Goal: Information Seeking & Learning: Compare options

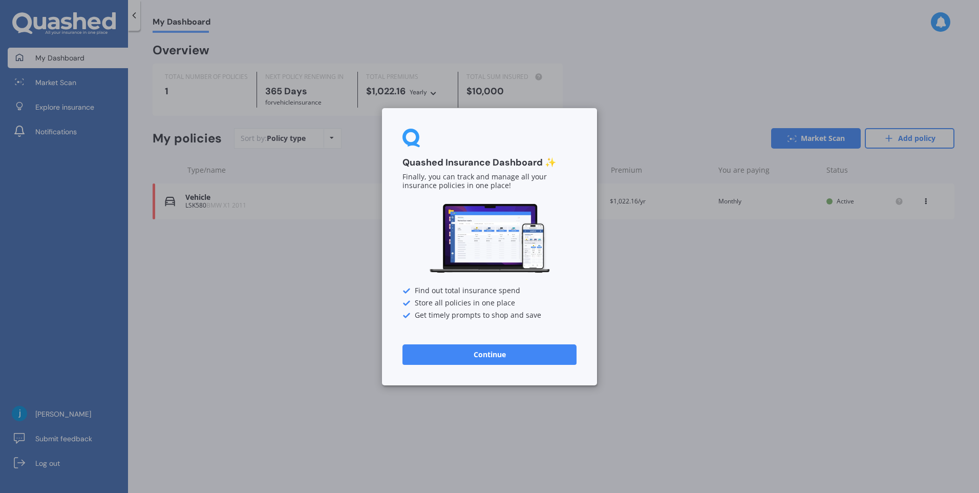
click at [491, 356] on button "Continue" at bounding box center [490, 354] width 174 height 20
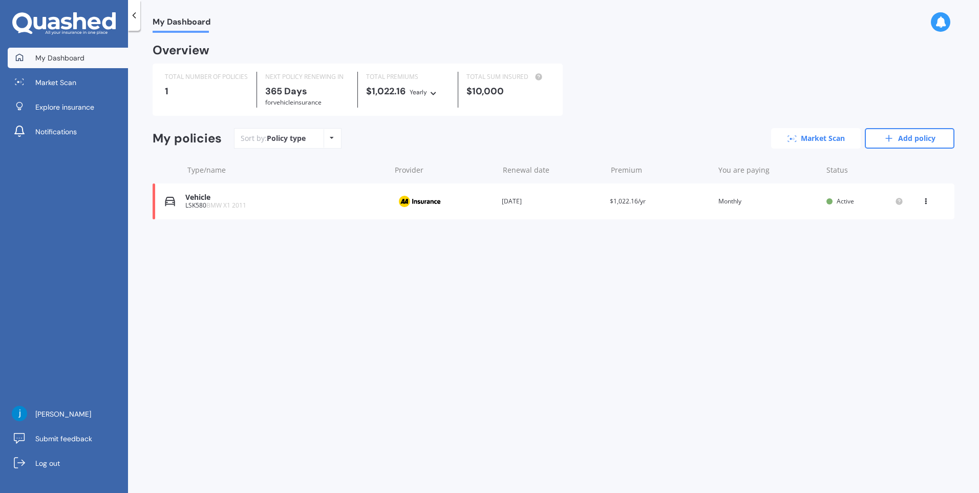
click at [813, 136] on link "Market Scan" at bounding box center [816, 138] width 90 height 20
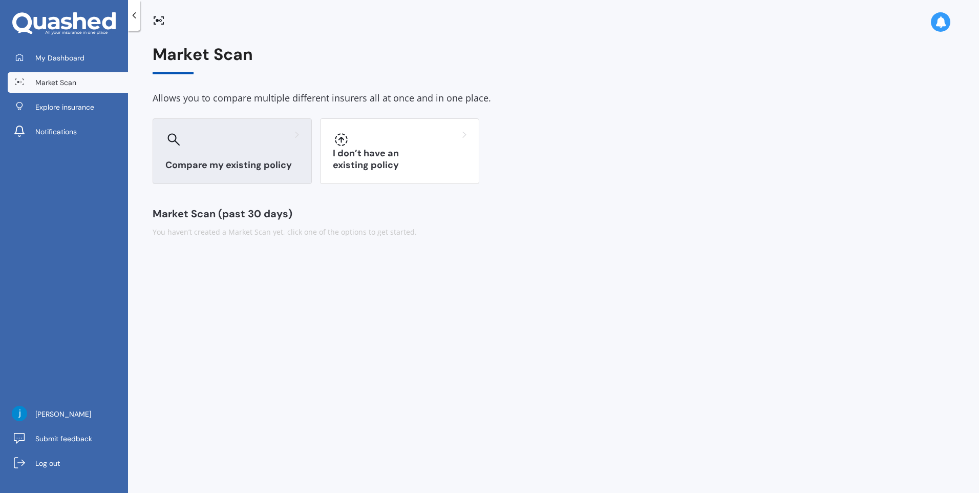
click at [203, 163] on h3 "Compare my existing policy" at bounding box center [232, 165] width 134 height 12
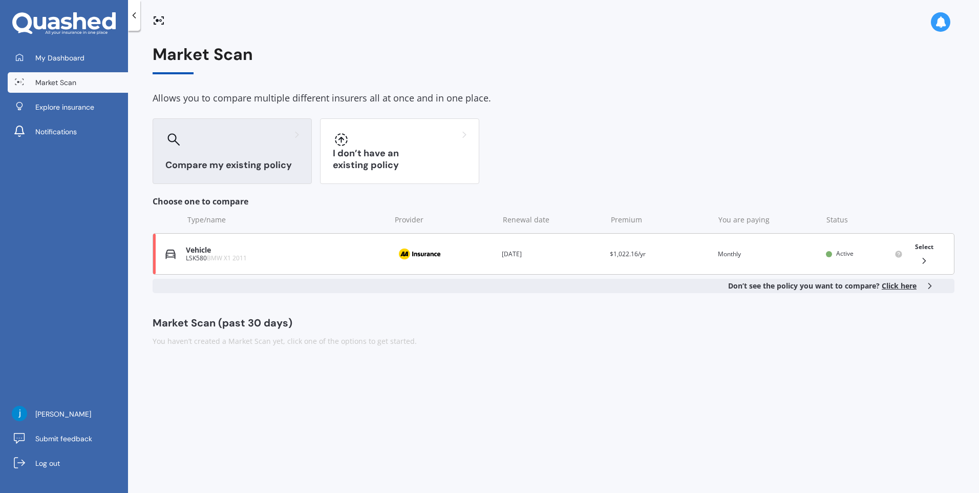
click at [245, 263] on div "Vehicle LSK580 BMW X1 2011 Provider Renewal date [DATE] Premium $1,022.16/yr Yo…" at bounding box center [554, 253] width 802 height 41
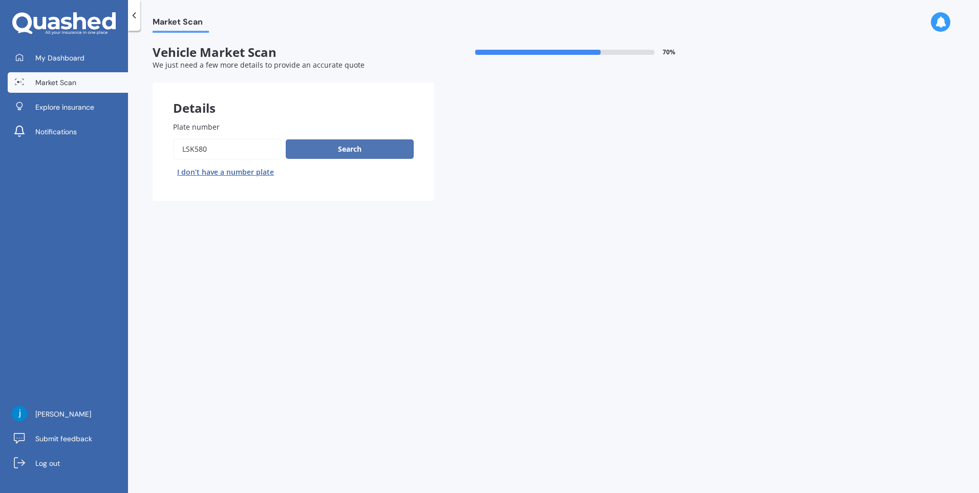
click at [314, 145] on button "Search" at bounding box center [350, 148] width 128 height 19
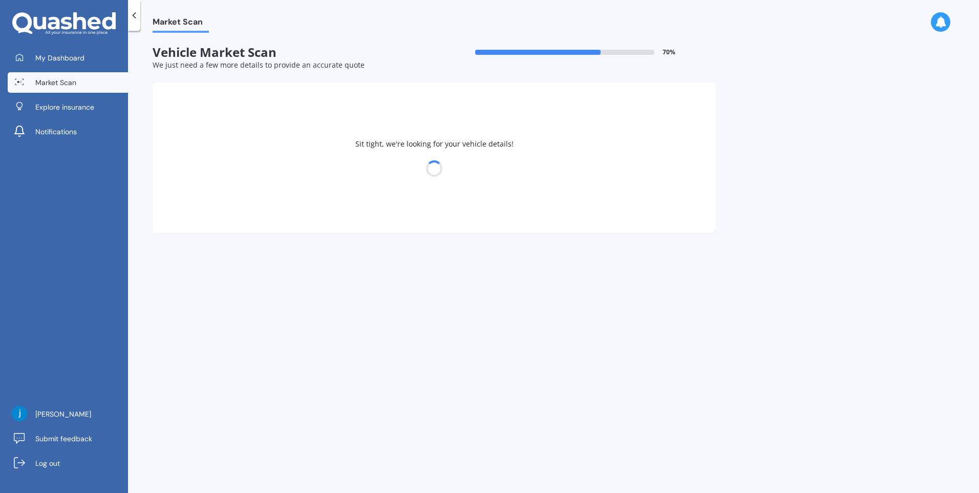
select select "BMW"
select select "X1"
select select "09"
select select "10"
select select "1986"
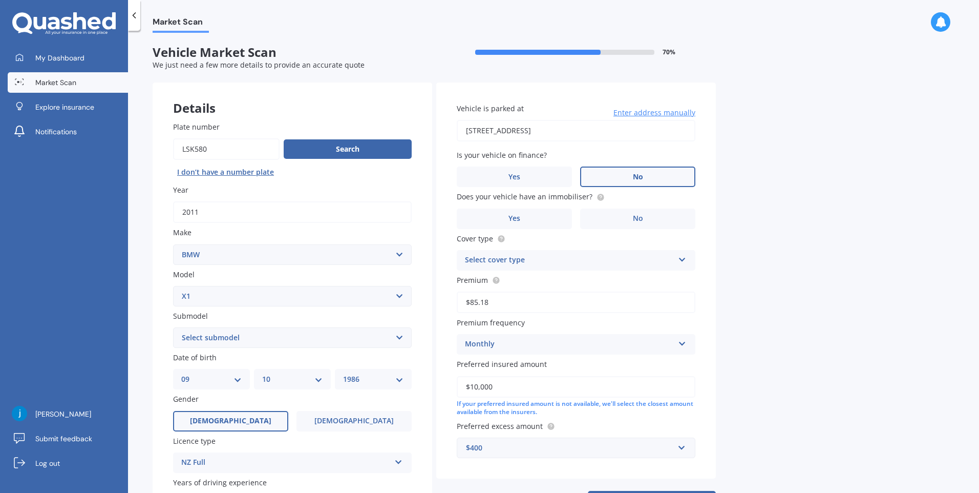
click at [662, 173] on label "No" at bounding box center [637, 176] width 115 height 20
click at [0, 0] on input "No" at bounding box center [0, 0] width 0 height 0
click at [547, 220] on label "Yes" at bounding box center [514, 218] width 115 height 20
click at [0, 0] on input "Yes" at bounding box center [0, 0] width 0 height 0
click at [597, 262] on div "Select cover type" at bounding box center [569, 260] width 209 height 12
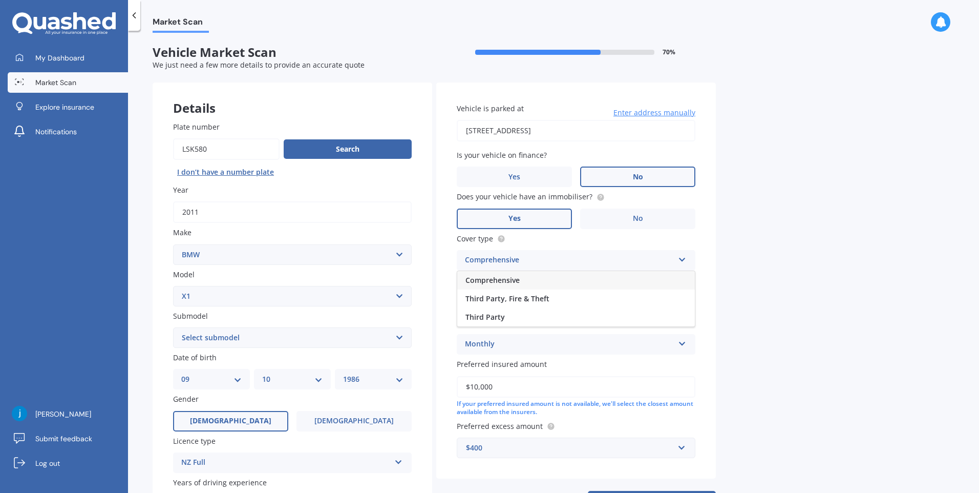
click at [581, 279] on div "Comprehensive" at bounding box center [576, 280] width 238 height 18
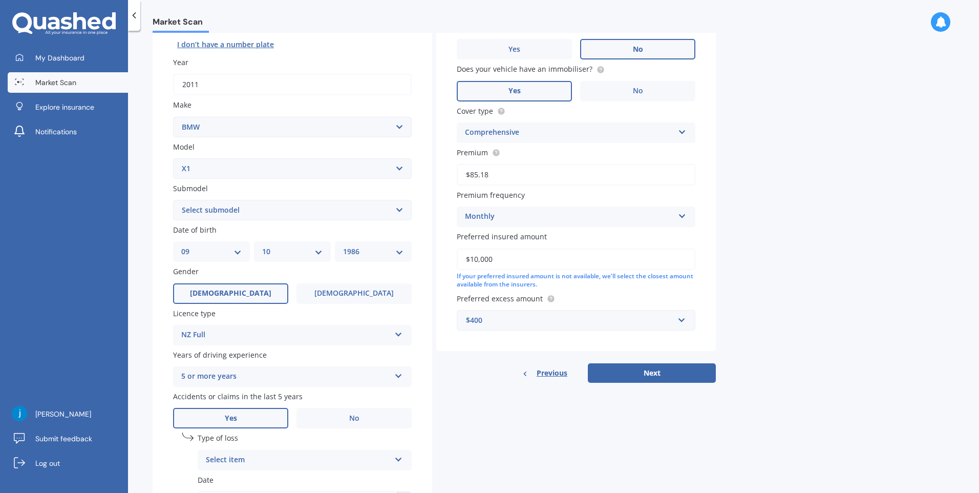
scroll to position [154, 0]
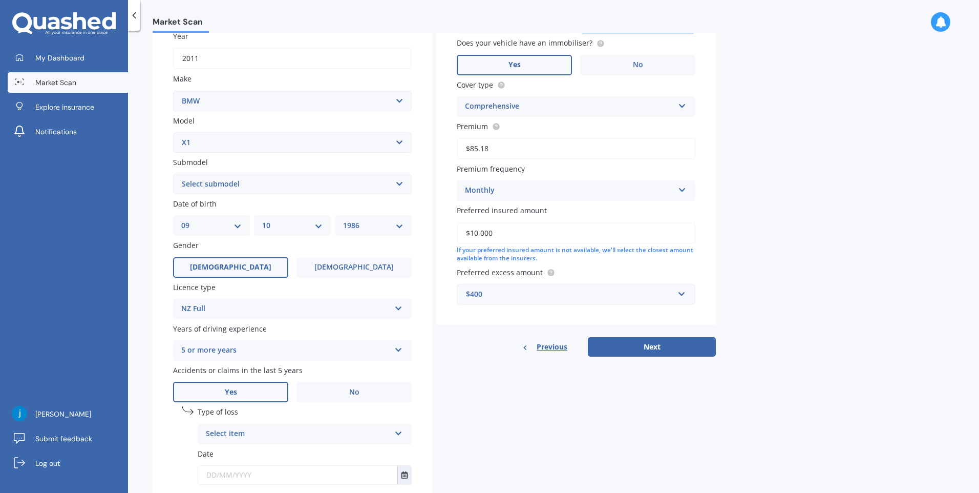
click at [530, 296] on div "$400" at bounding box center [570, 293] width 208 height 11
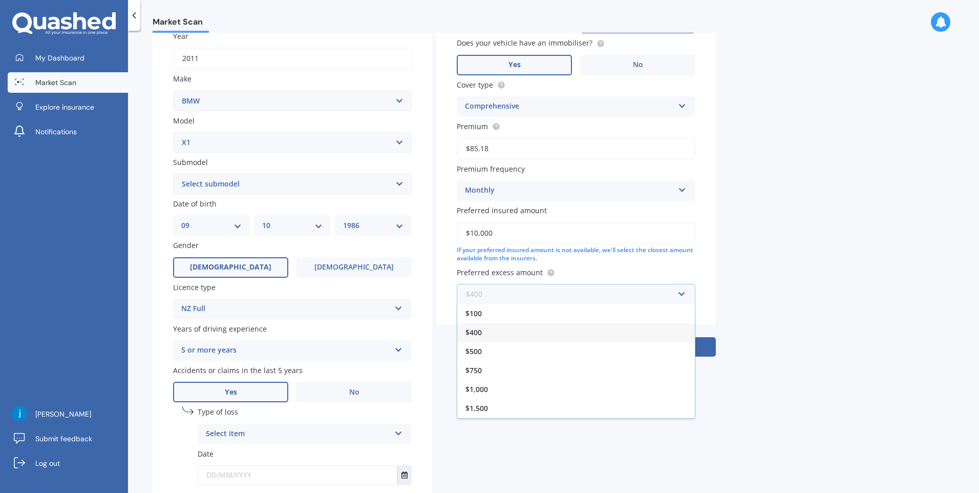
click at [530, 296] on input "text" at bounding box center [572, 293] width 229 height 19
click at [438, 279] on div "Vehicle is parked at [STREET_ADDRESS] Enter address manually Is your vehicle on…" at bounding box center [576, 127] width 280 height 396
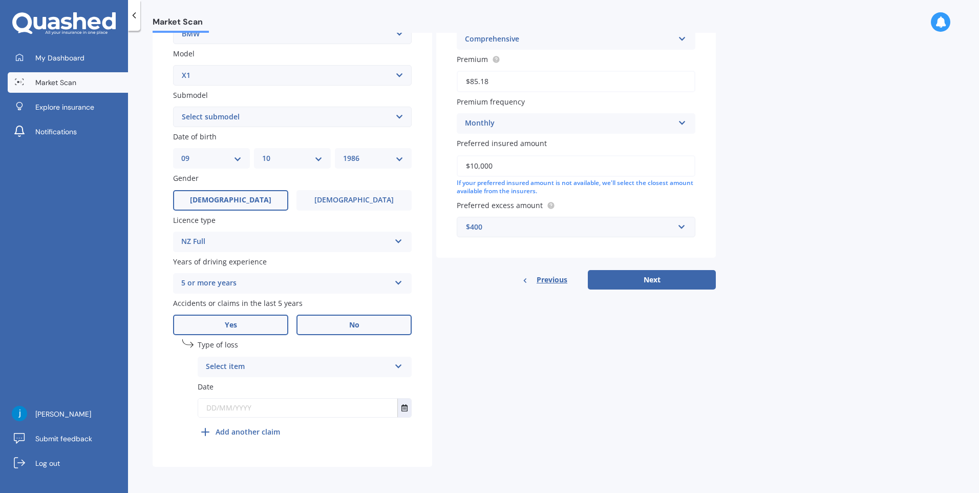
scroll to position [221, 0]
click at [381, 366] on div "Select item" at bounding box center [298, 366] width 184 height 12
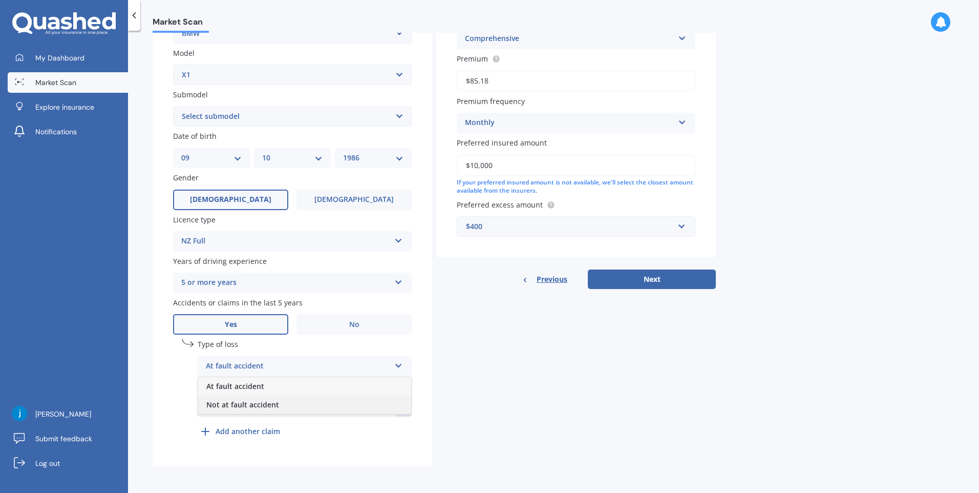
click at [346, 402] on div "Not at fault accident" at bounding box center [304, 404] width 213 height 18
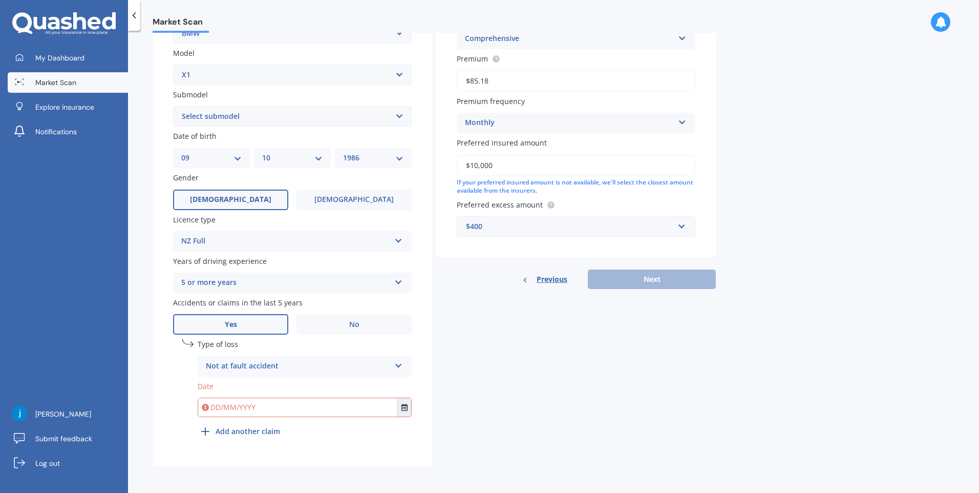
click at [300, 411] on input "text" at bounding box center [297, 407] width 199 height 18
click at [401, 405] on button "Select date" at bounding box center [405, 407] width 14 height 18
click at [286, 279] on icon "Navigate back" at bounding box center [284, 281] width 5 height 7
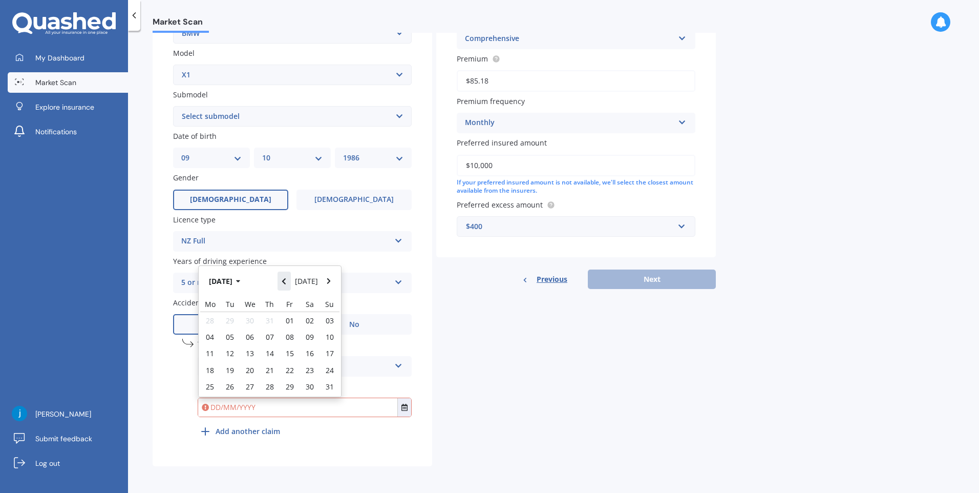
click at [286, 279] on icon "Navigate back" at bounding box center [284, 281] width 5 height 7
click at [286, 279] on icon "Navigate back" at bounding box center [284, 278] width 5 height 7
click at [286, 279] on icon "Navigate back" at bounding box center [284, 281] width 5 height 7
click at [243, 284] on button "[DATE]" at bounding box center [226, 281] width 44 height 18
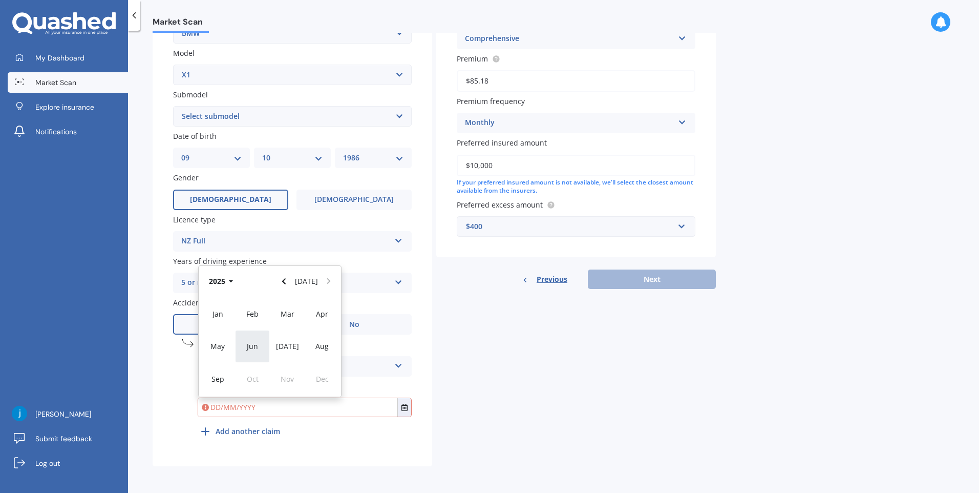
click at [254, 337] on div "Jun" at bounding box center [252, 346] width 35 height 32
click at [244, 282] on button "[DATE]" at bounding box center [226, 277] width 44 height 18
click at [286, 281] on icon "Navigate back" at bounding box center [284, 281] width 5 height 7
click at [253, 342] on span "Jun" at bounding box center [252, 346] width 11 height 10
click at [250, 328] on div "05" at bounding box center [250, 336] width 20 height 16
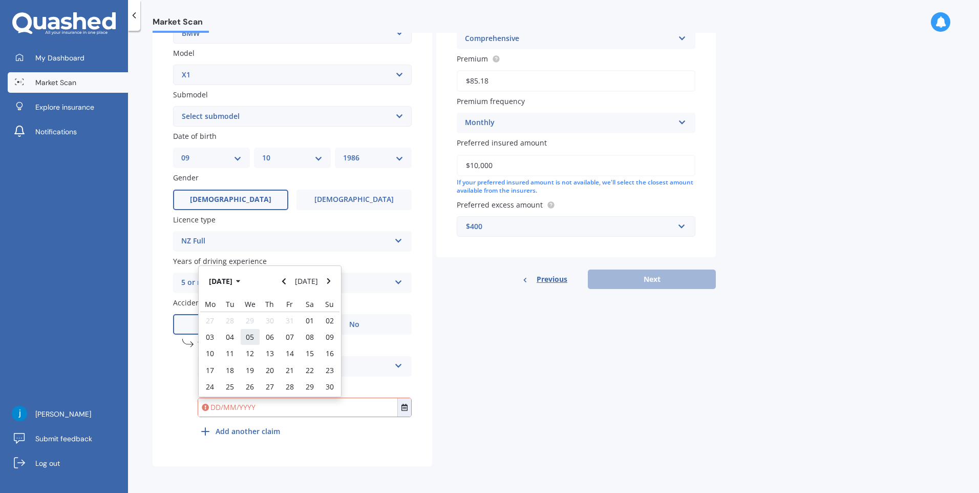
type input "[DATE]"
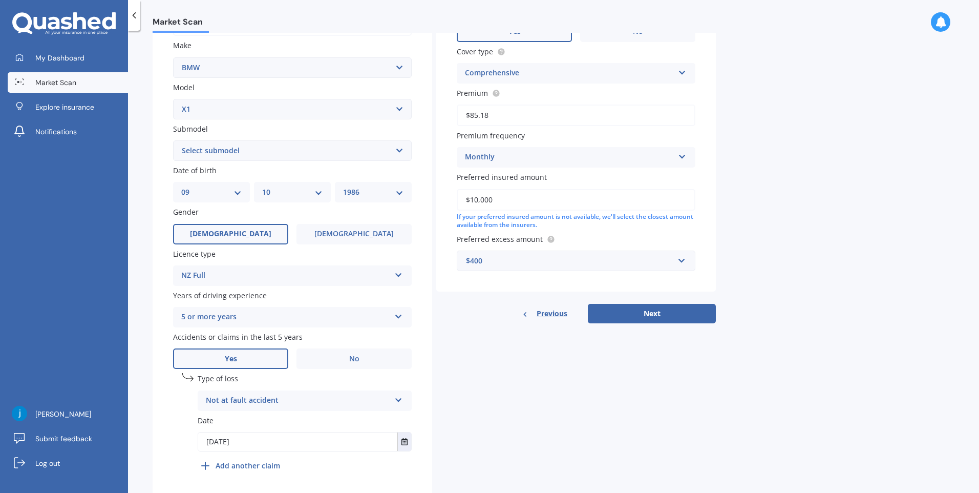
scroll to position [170, 0]
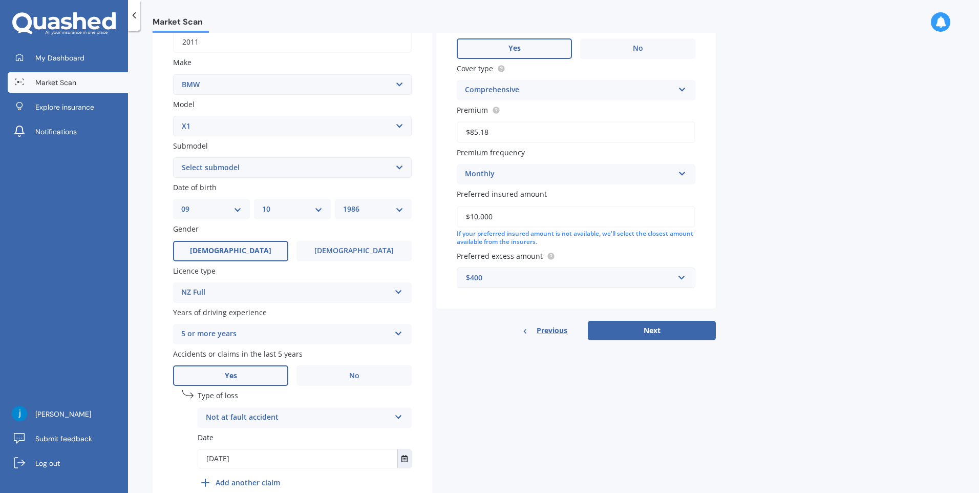
click at [302, 162] on select "Select submodel 18i 2.0 SUV Petrol Turbo 20d 20i 23d 25i SDrive 18d Station Wag…" at bounding box center [292, 167] width 239 height 20
select select "25I"
click at [173, 157] on select "Select submodel 18i 2.0 SUV Petrol Turbo 20d 20i 23d 25i SDrive 18d Station Wag…" at bounding box center [292, 167] width 239 height 20
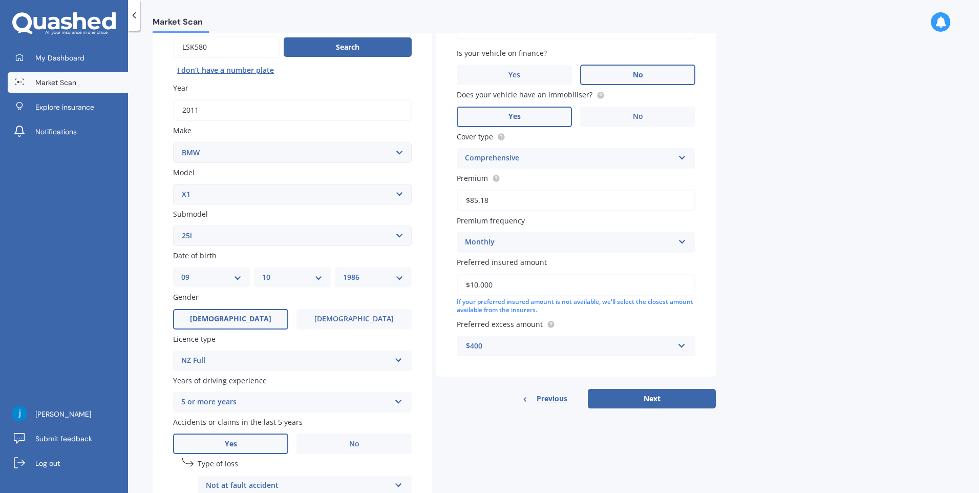
scroll to position [102, 0]
click at [651, 393] on button "Next" at bounding box center [652, 397] width 128 height 19
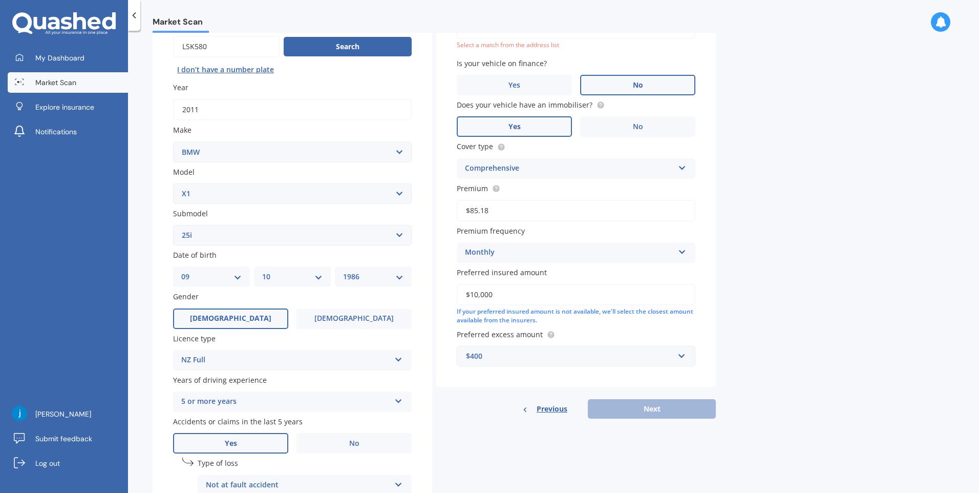
scroll to position [70, 0]
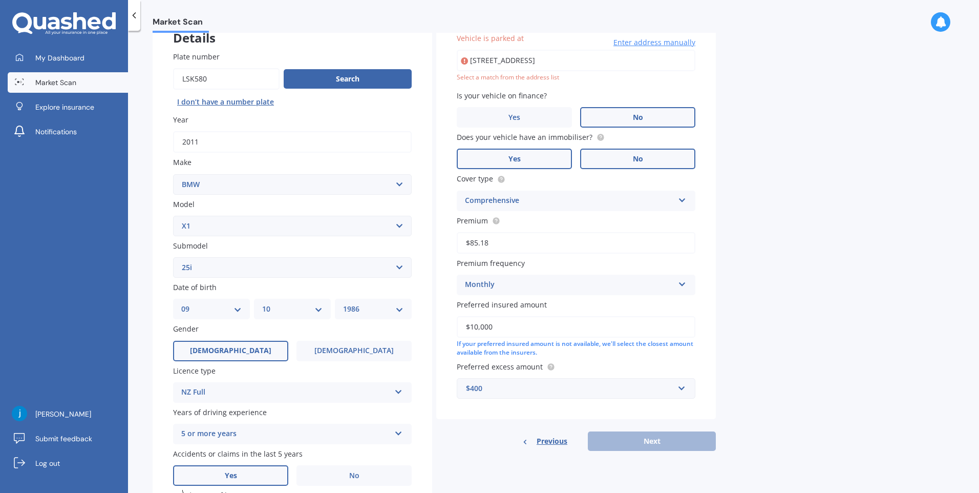
type input "[STREET_ADDRESS]"
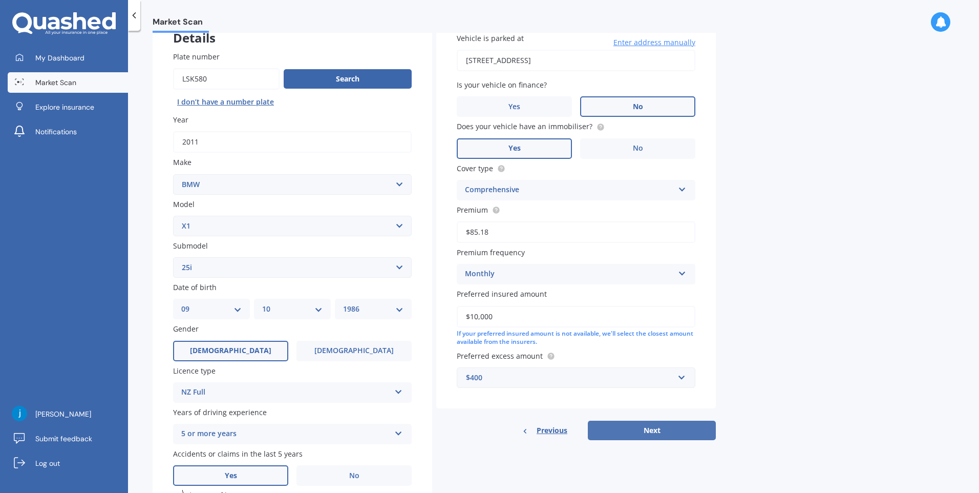
click at [662, 433] on button "Next" at bounding box center [652, 430] width 128 height 19
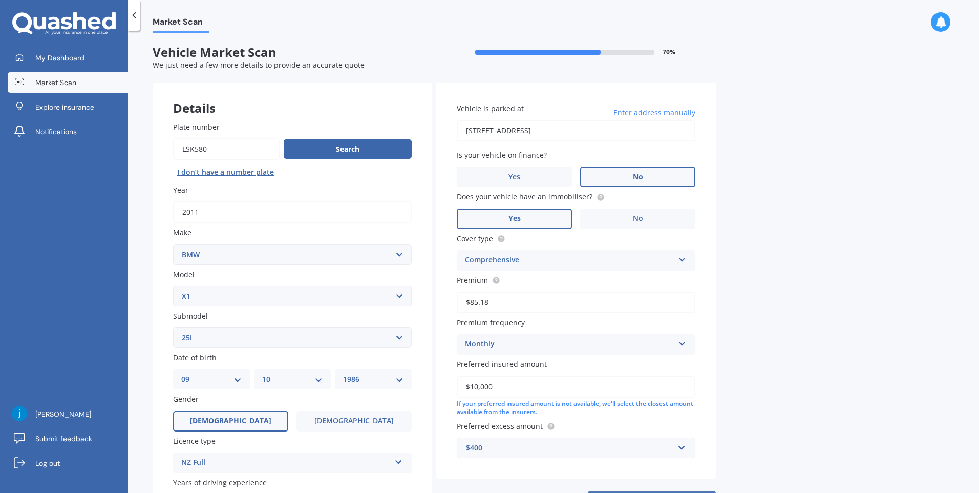
select select "09"
select select "10"
select select "1986"
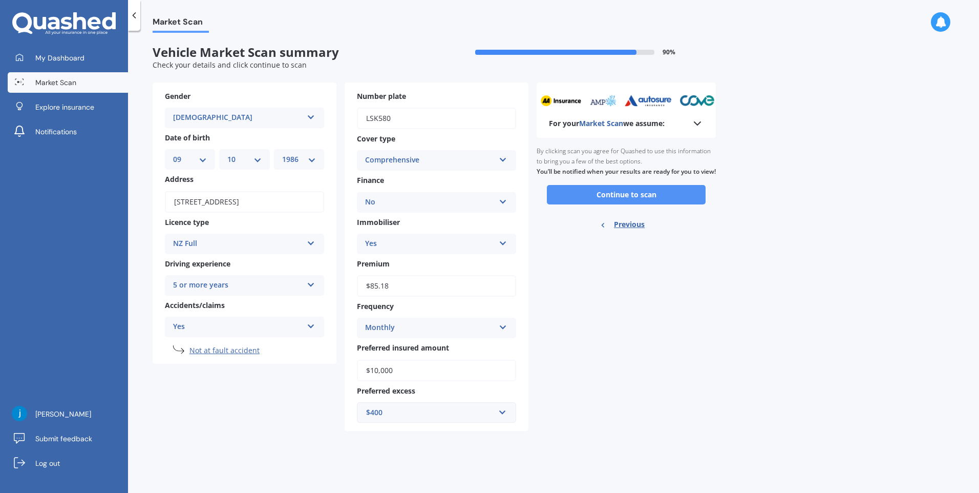
click at [615, 196] on button "Continue to scan" at bounding box center [626, 194] width 159 height 19
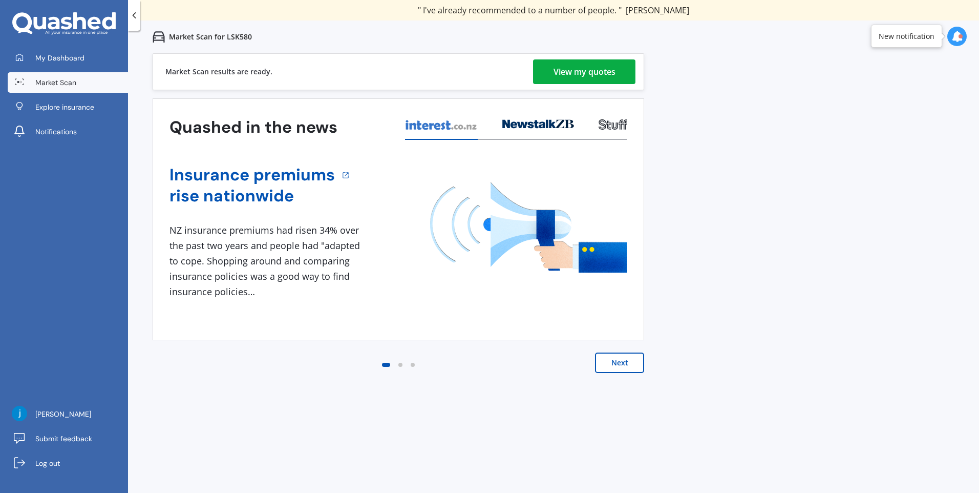
click at [605, 72] on div "View my quotes" at bounding box center [585, 71] width 62 height 25
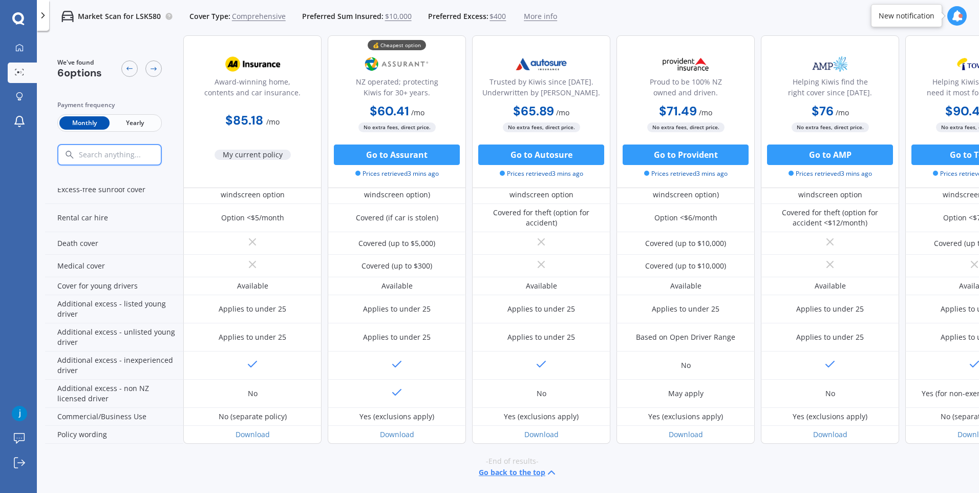
scroll to position [425, 0]
